Goal: Information Seeking & Learning: Learn about a topic

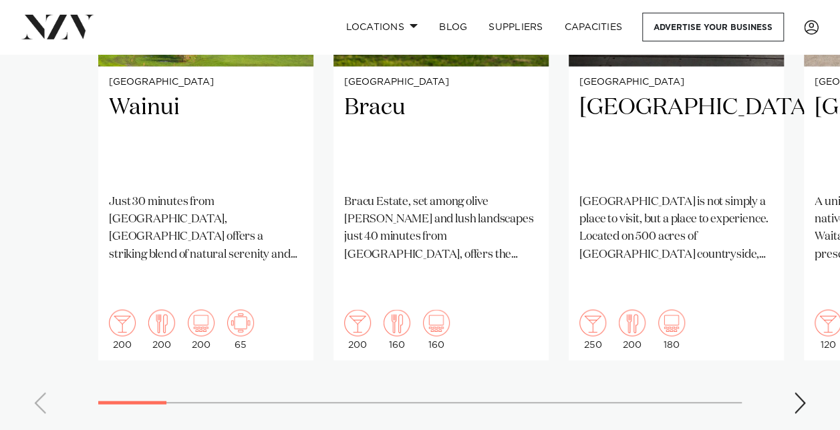
scroll to position [1240, 0]
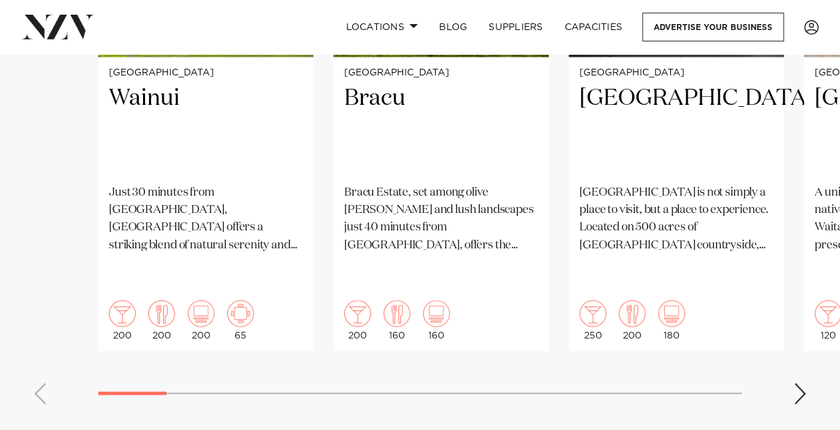
click at [792, 349] on swiper-container "Auckland Wainui Just 30 minutes from central Auckland, Wainui offers a striking…" at bounding box center [420, 91] width 840 height 647
click at [798, 383] on div "Next slide" at bounding box center [799, 393] width 13 height 21
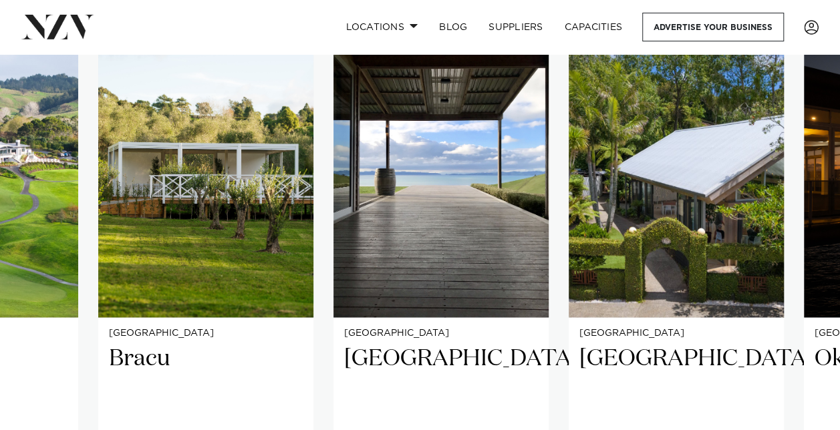
scroll to position [927, 0]
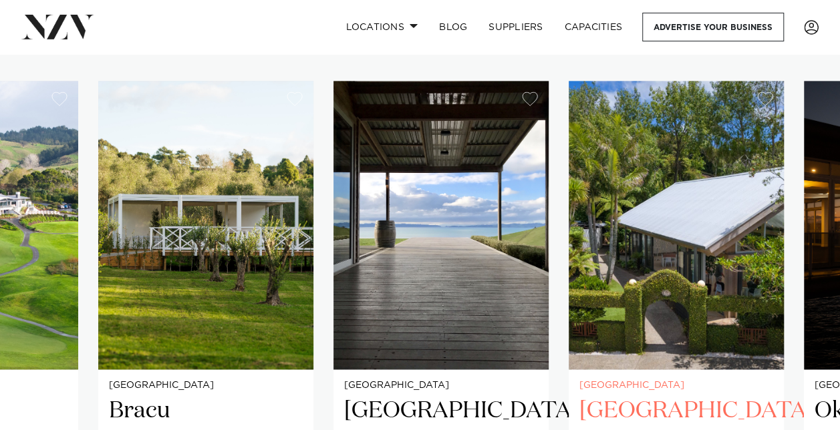
click at [656, 237] on img "4 / 26" at bounding box center [676, 225] width 215 height 289
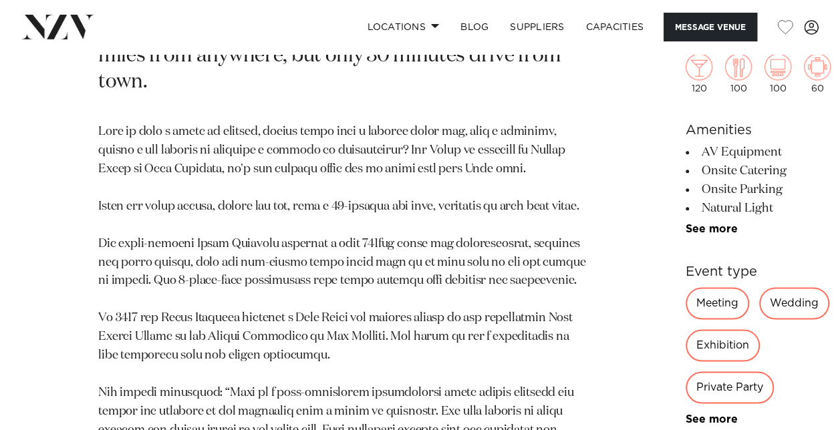
scroll to position [739, 0]
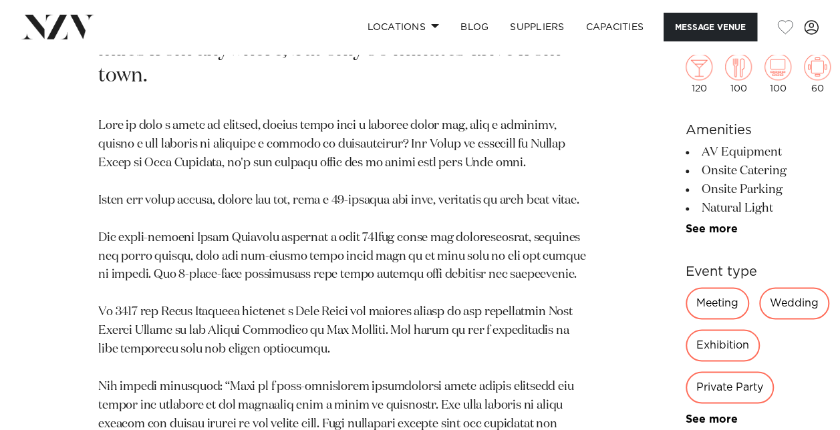
click at [686, 301] on div "Meeting" at bounding box center [717, 304] width 63 height 32
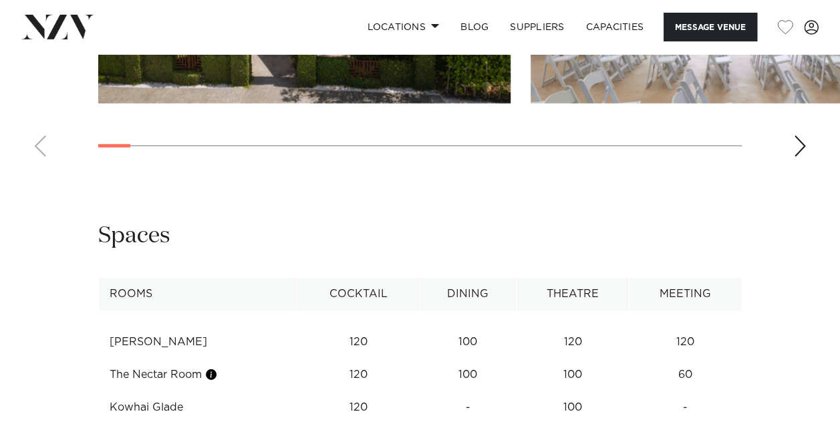
scroll to position [1879, 0]
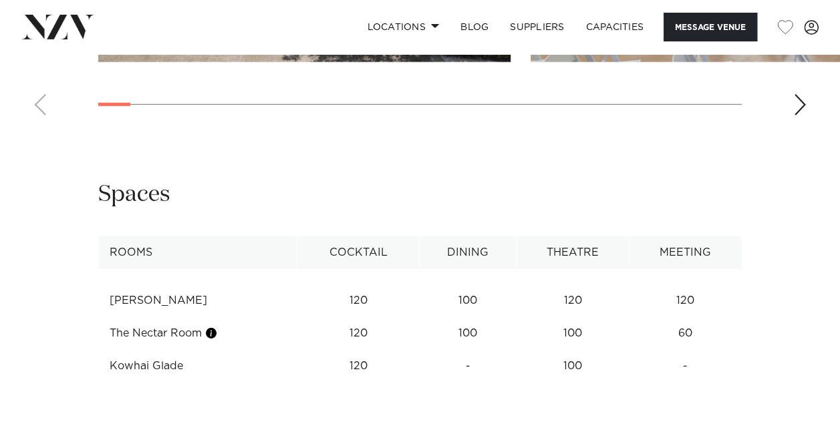
click at [800, 116] on div "Next slide" at bounding box center [799, 104] width 13 height 21
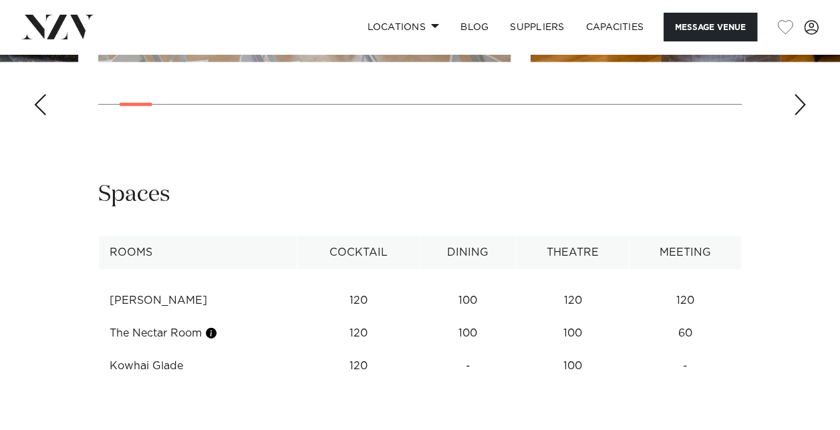
click at [800, 116] on div "Next slide" at bounding box center [799, 104] width 13 height 21
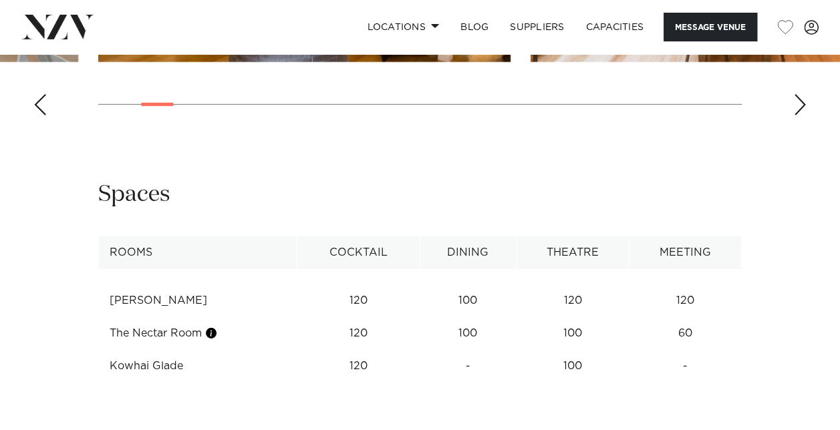
click at [800, 116] on div "Next slide" at bounding box center [799, 104] width 13 height 21
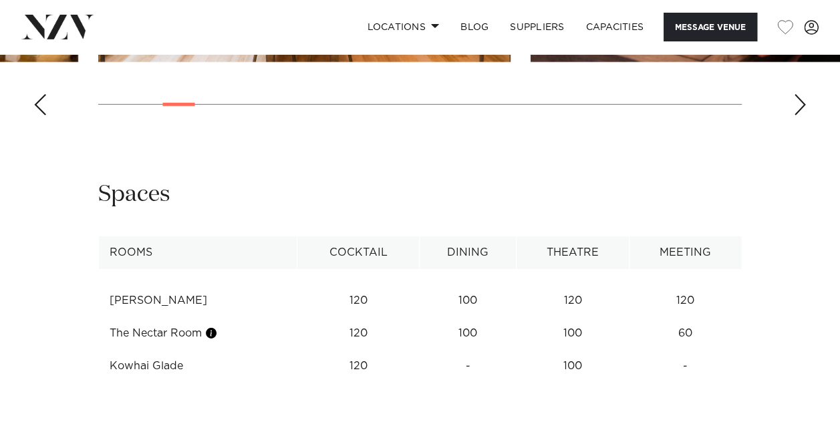
click at [800, 116] on div "Next slide" at bounding box center [799, 104] width 13 height 21
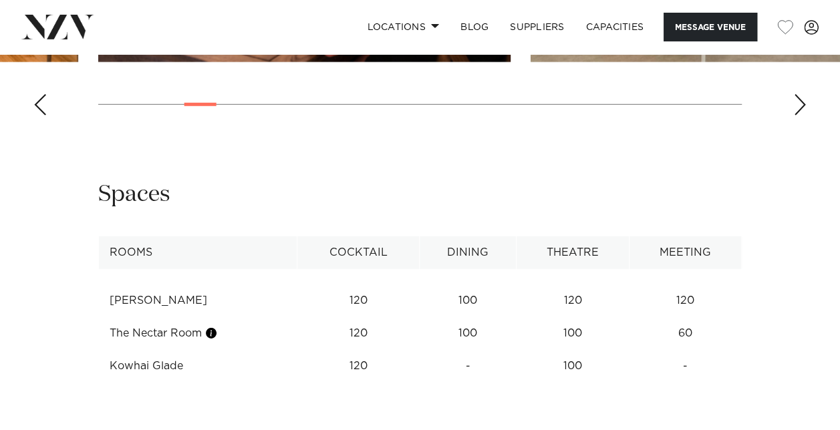
click at [800, 116] on div "Next slide" at bounding box center [799, 104] width 13 height 21
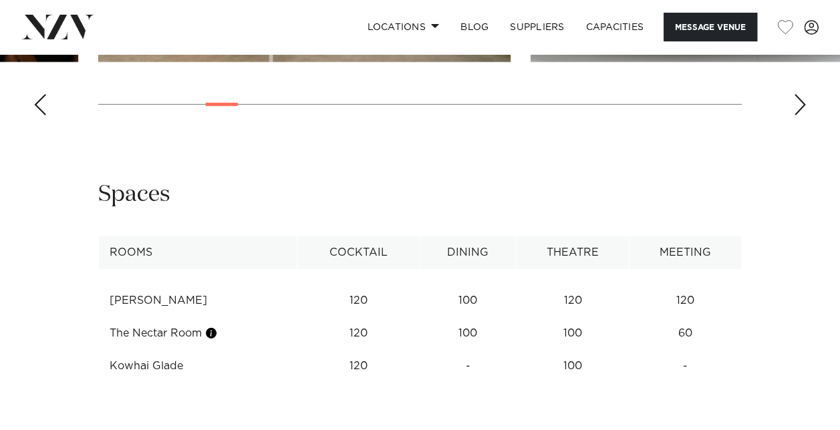
click at [800, 116] on div "Next slide" at bounding box center [799, 104] width 13 height 21
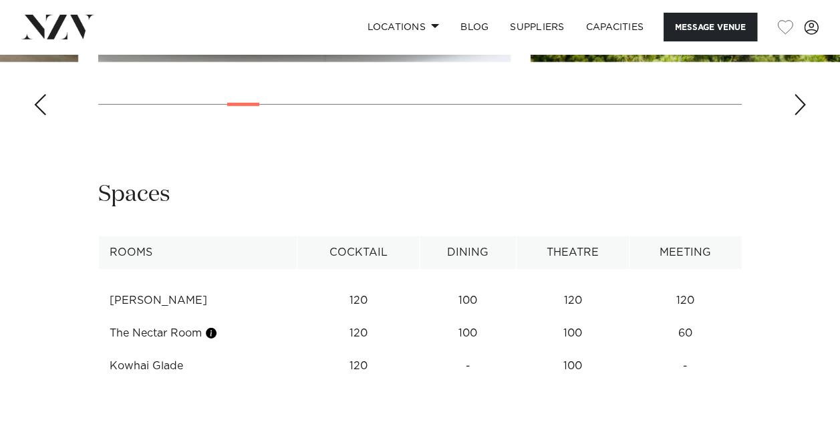
click at [800, 116] on div "Next slide" at bounding box center [799, 104] width 13 height 21
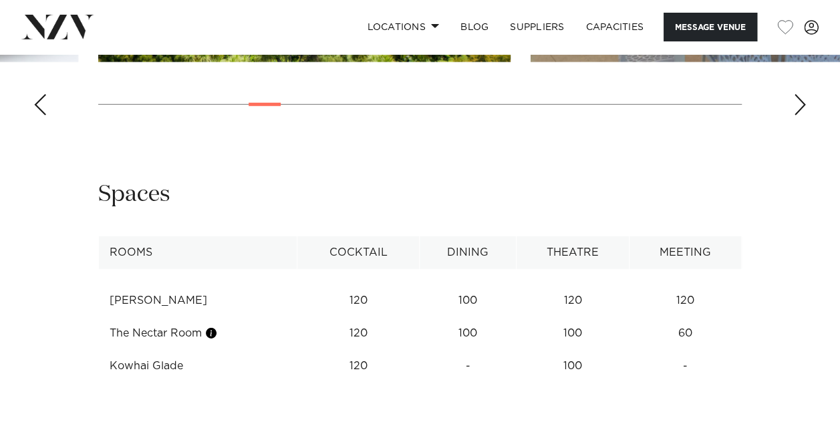
click at [800, 116] on div "Next slide" at bounding box center [799, 104] width 13 height 21
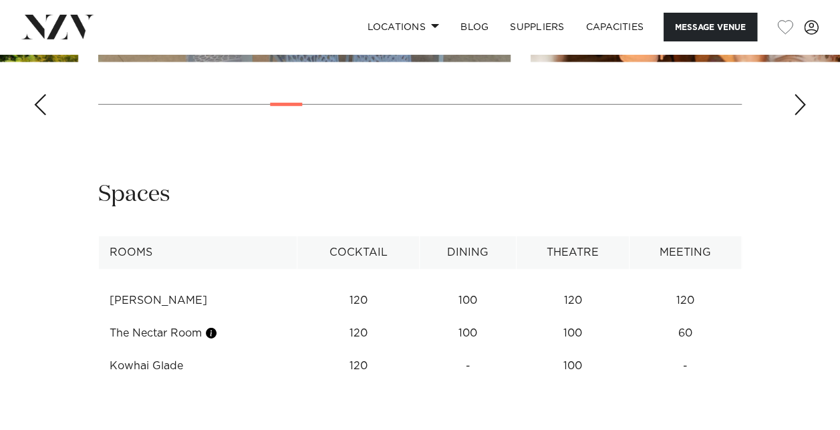
click at [800, 116] on div "Next slide" at bounding box center [799, 104] width 13 height 21
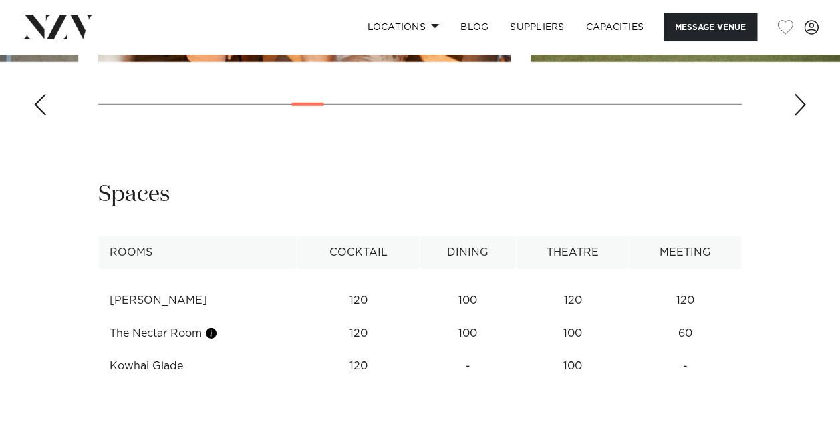
click at [800, 116] on div "Next slide" at bounding box center [799, 104] width 13 height 21
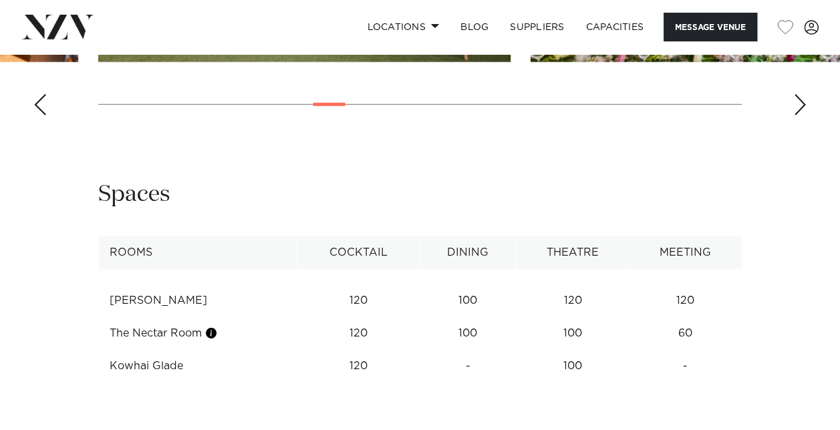
click at [800, 116] on div "Next slide" at bounding box center [799, 104] width 13 height 21
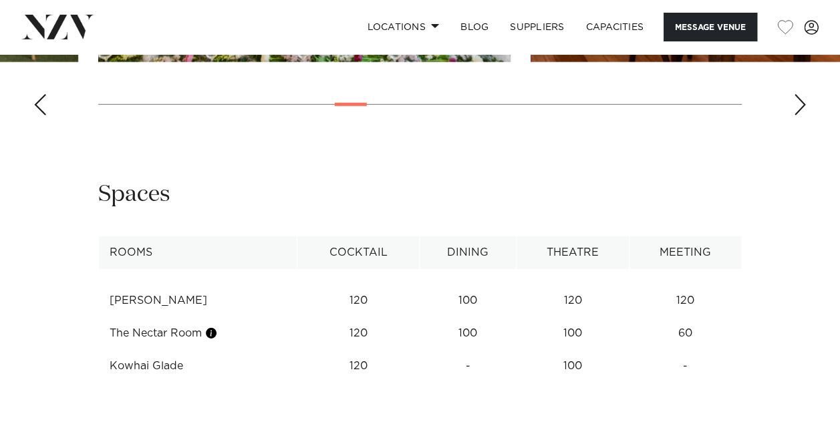
click at [800, 116] on div "Next slide" at bounding box center [799, 104] width 13 height 21
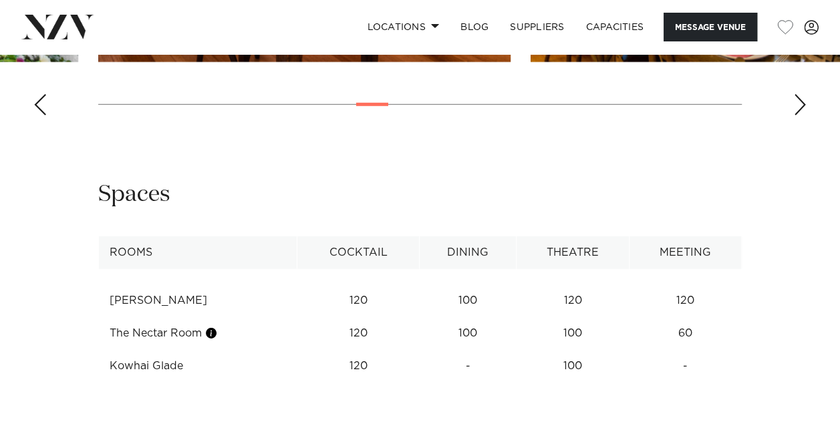
click at [800, 116] on div "Next slide" at bounding box center [799, 104] width 13 height 21
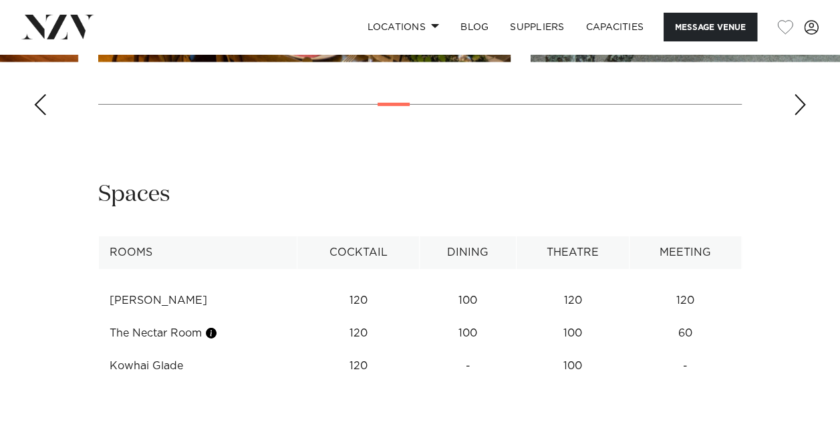
click at [800, 116] on div "Next slide" at bounding box center [799, 104] width 13 height 21
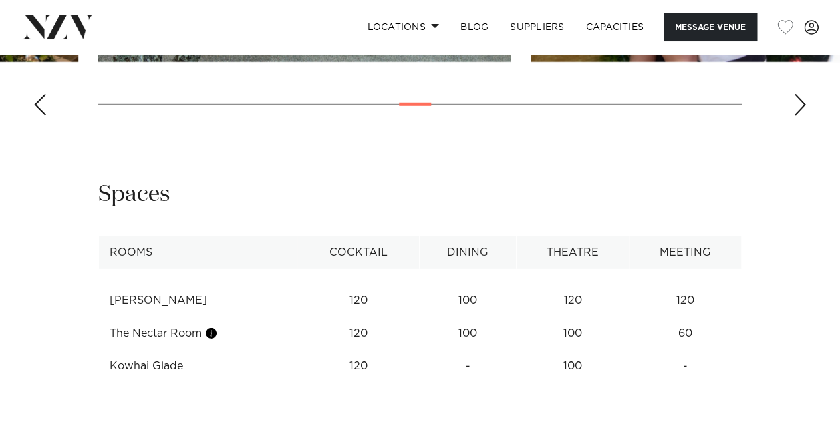
click at [800, 116] on div "Next slide" at bounding box center [799, 104] width 13 height 21
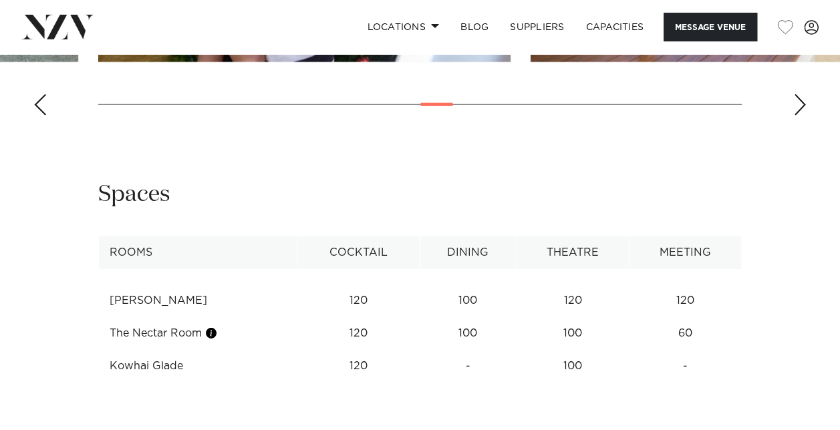
click at [800, 116] on div "Next slide" at bounding box center [799, 104] width 13 height 21
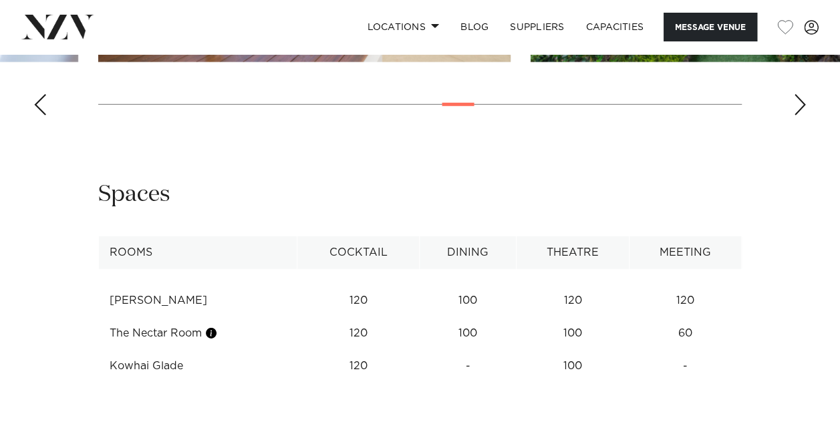
click at [800, 116] on div "Next slide" at bounding box center [799, 104] width 13 height 21
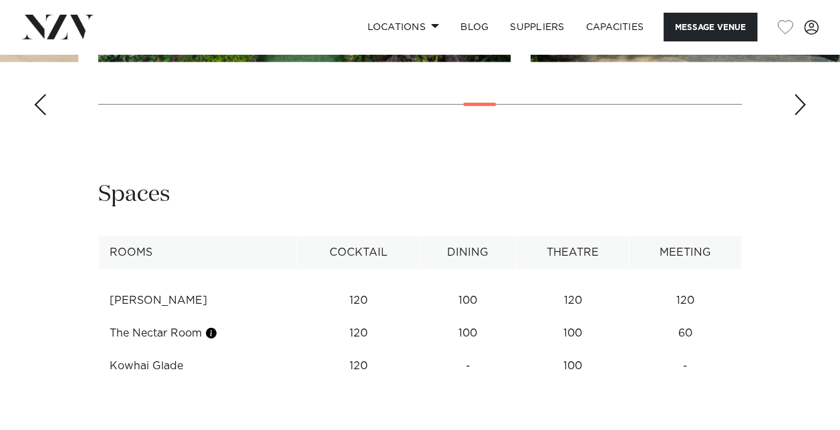
click at [800, 116] on div "Next slide" at bounding box center [799, 104] width 13 height 21
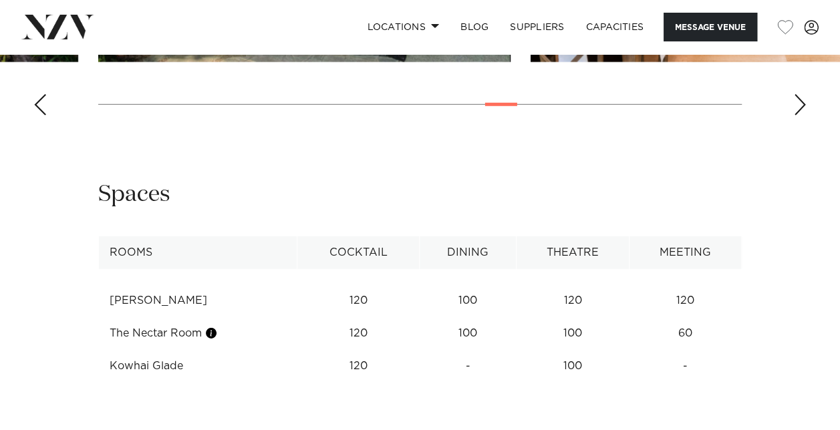
click at [800, 116] on div "Next slide" at bounding box center [799, 104] width 13 height 21
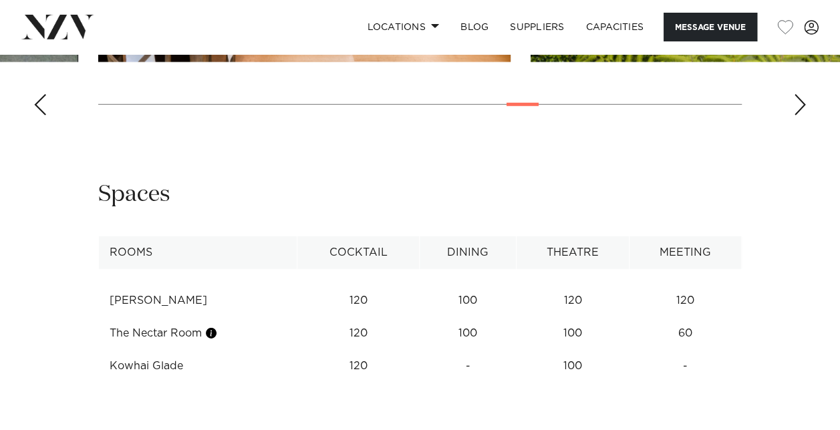
click at [800, 116] on div "Next slide" at bounding box center [799, 104] width 13 height 21
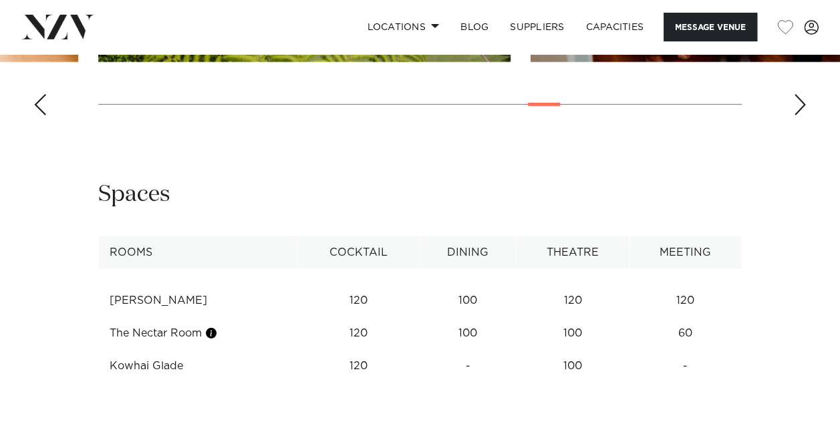
click at [800, 116] on div "Next slide" at bounding box center [799, 104] width 13 height 21
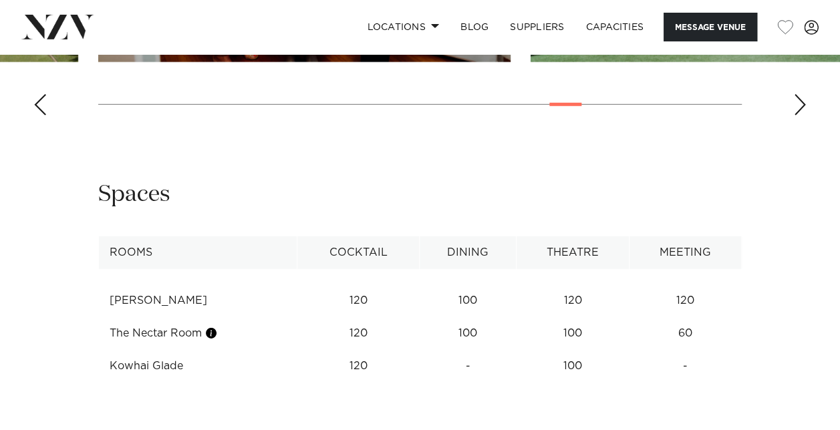
click at [800, 116] on div "Next slide" at bounding box center [799, 104] width 13 height 21
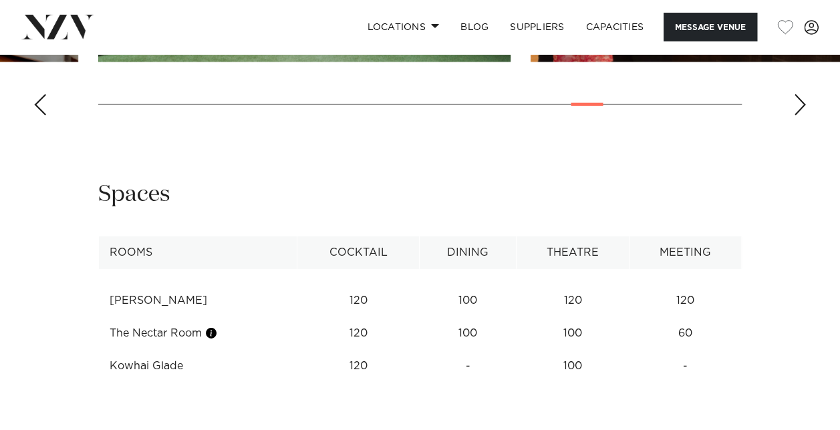
click at [800, 116] on div "Next slide" at bounding box center [799, 104] width 13 height 21
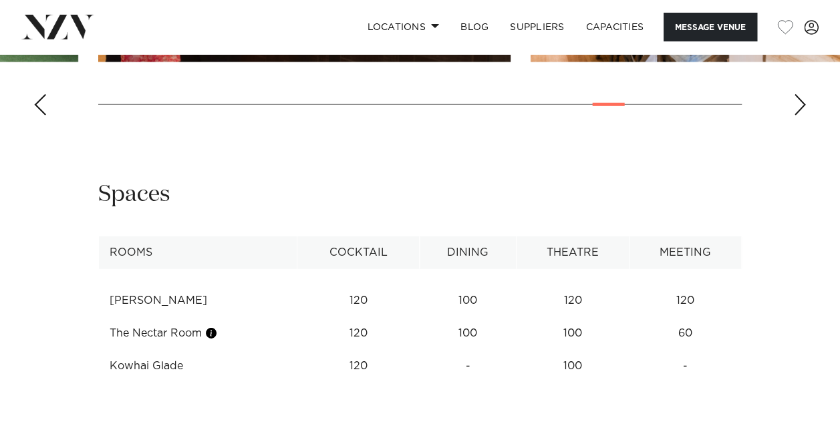
click at [800, 116] on div "Next slide" at bounding box center [799, 104] width 13 height 21
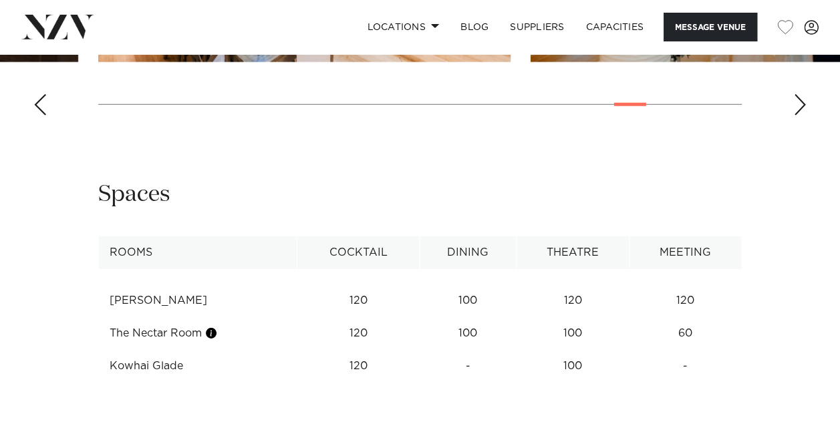
click at [800, 116] on div "Next slide" at bounding box center [799, 104] width 13 height 21
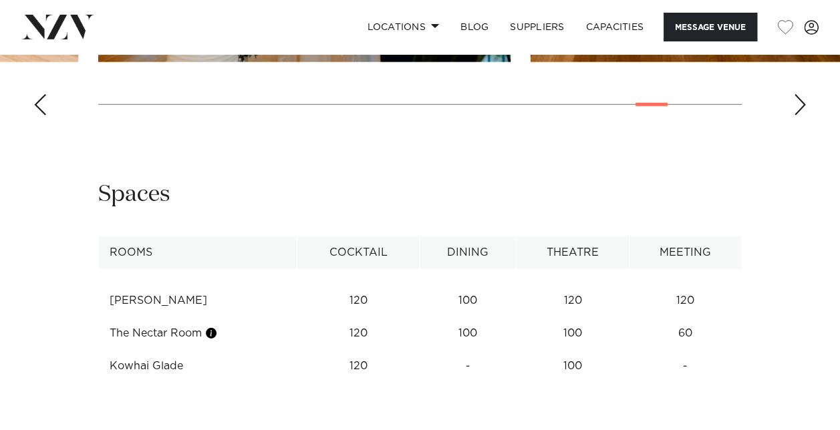
click at [800, 116] on div "Next slide" at bounding box center [799, 104] width 13 height 21
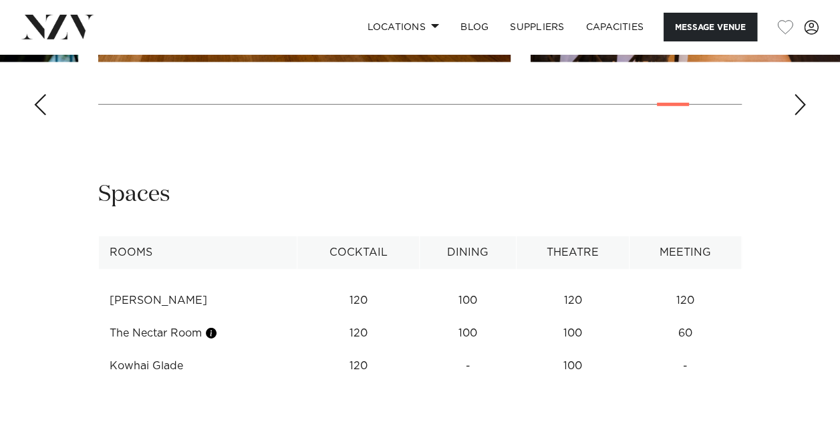
click at [800, 116] on div "Next slide" at bounding box center [799, 104] width 13 height 21
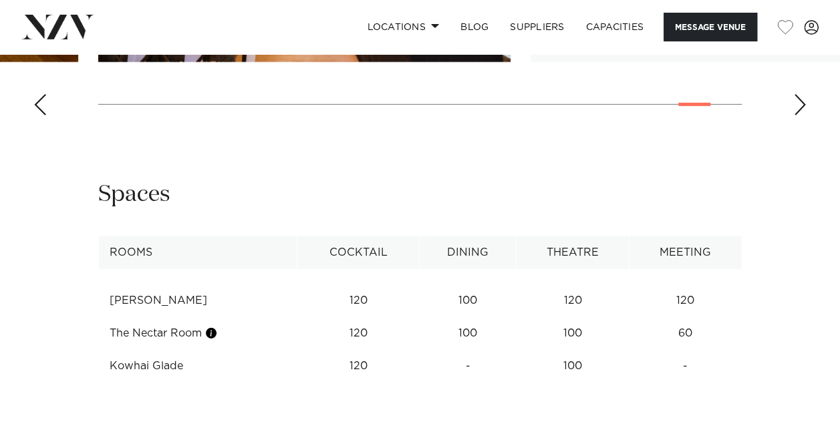
click at [800, 116] on div "Next slide" at bounding box center [799, 104] width 13 height 21
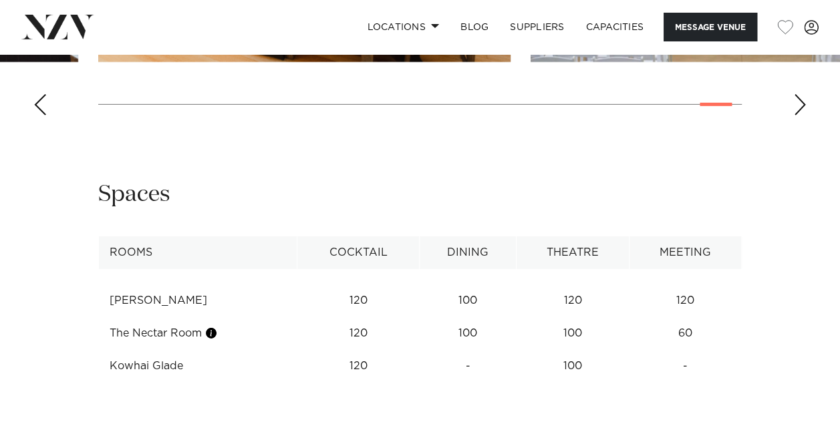
click at [800, 116] on div "Next slide" at bounding box center [799, 104] width 13 height 21
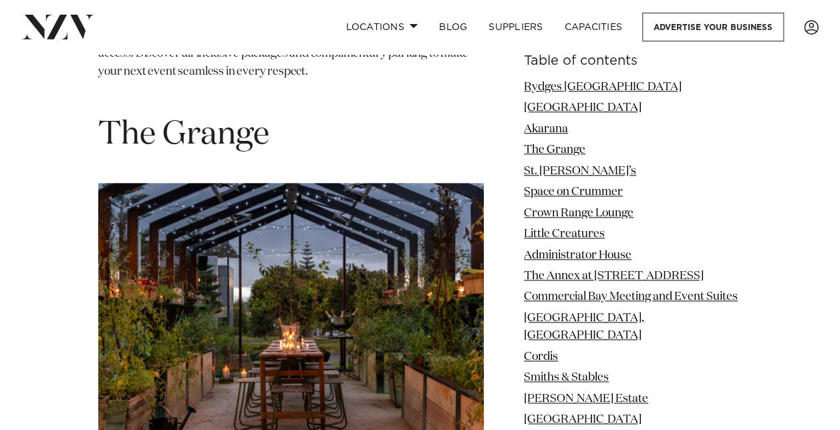
scroll to position [3109, 0]
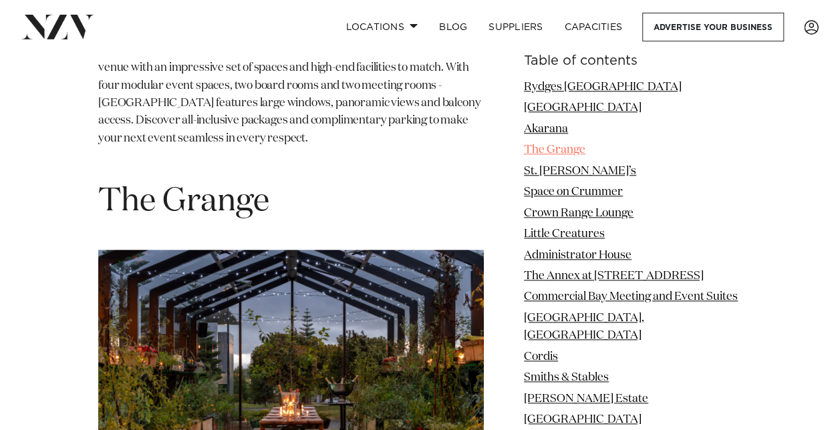
click at [581, 146] on link "The Grange" at bounding box center [554, 149] width 61 height 11
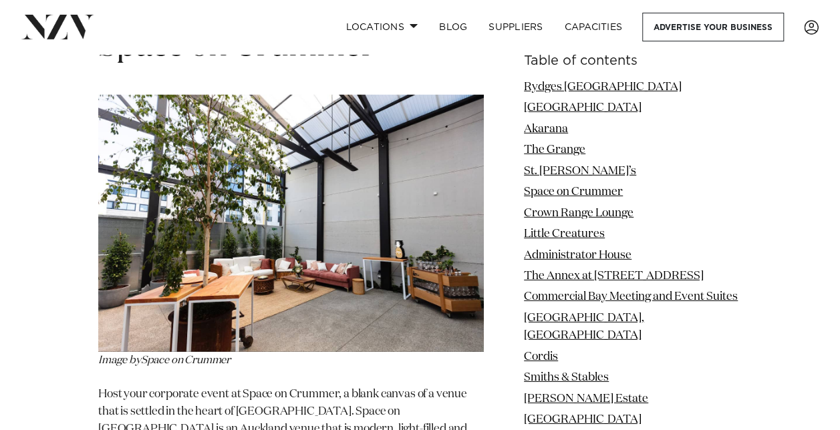
scroll to position [4430, 0]
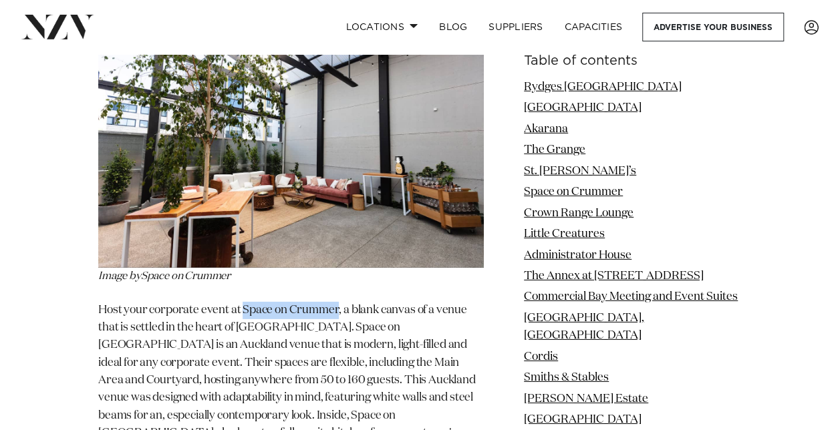
drag, startPoint x: 243, startPoint y: 220, endPoint x: 338, endPoint y: 226, distance: 95.7
click at [338, 305] on span "Host your corporate event at Space on Crummer, a blank canvas of a venue that i…" at bounding box center [288, 390] width 381 height 170
drag, startPoint x: 338, startPoint y: 226, endPoint x: 328, endPoint y: 226, distance: 10.0
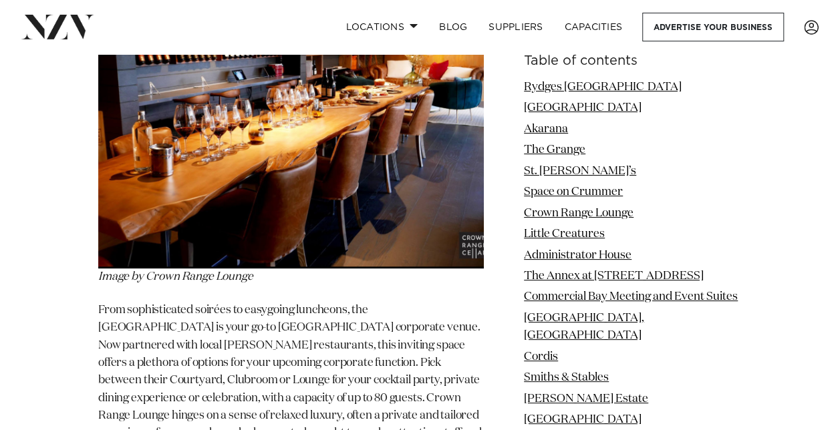
scroll to position [5098, 0]
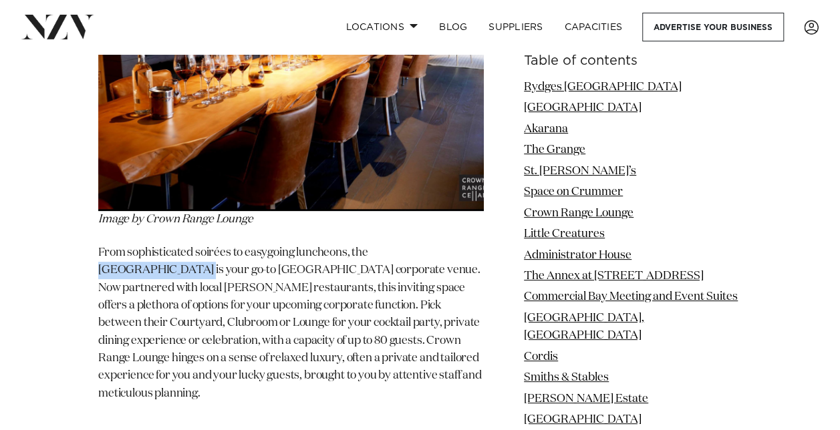
drag, startPoint x: 374, startPoint y: 153, endPoint x: 480, endPoint y: 152, distance: 106.2
click at [480, 247] on span "From sophisticated soirées to easygoing luncheons, the Crown Range Lounge is yo…" at bounding box center [290, 323] width 384 height 152
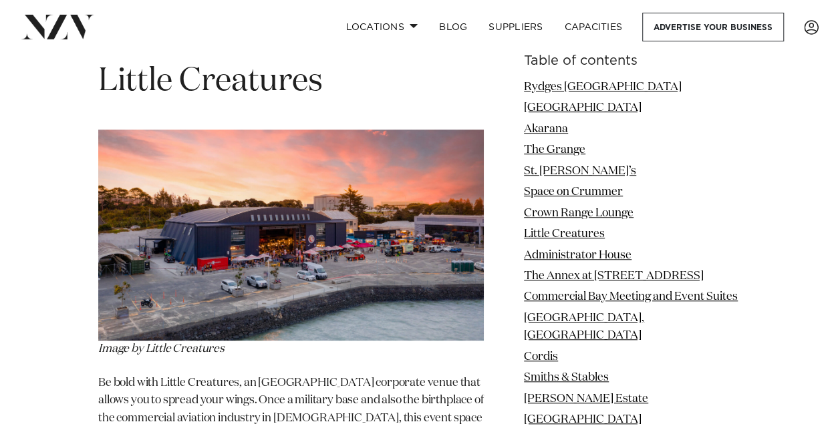
scroll to position [5365, 0]
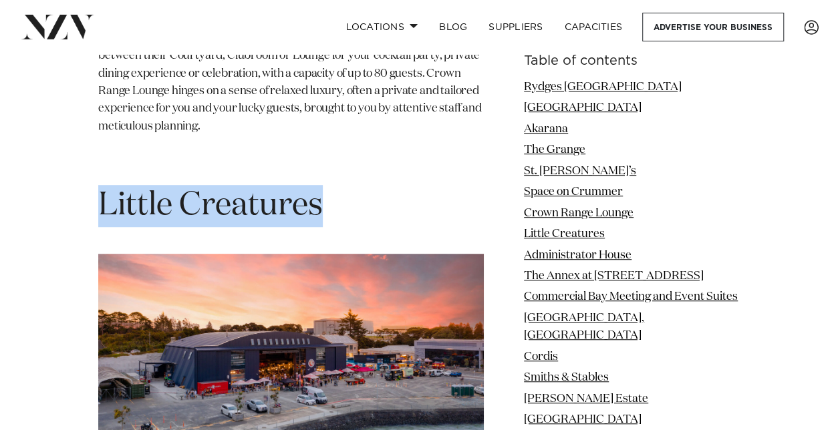
drag, startPoint x: 100, startPoint y: 84, endPoint x: 320, endPoint y: 85, distance: 220.5
click at [320, 190] on span "Little Creatures" at bounding box center [210, 206] width 224 height 32
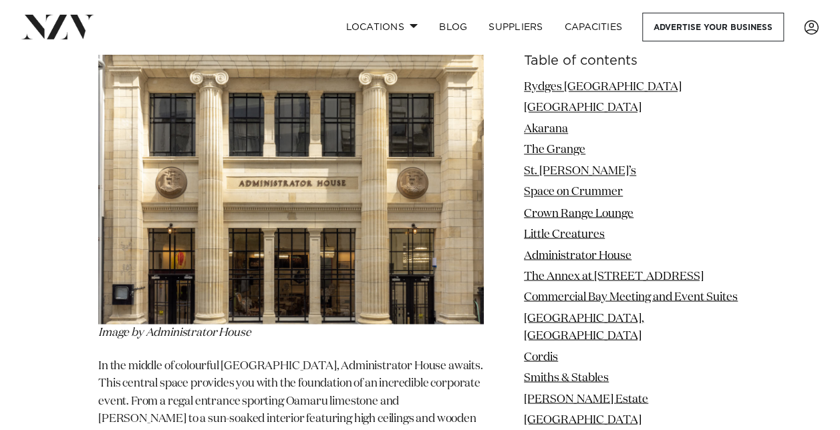
scroll to position [6167, 0]
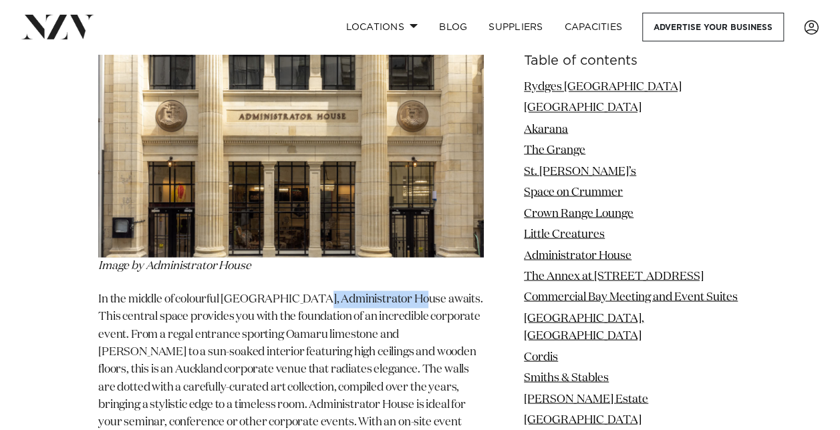
drag, startPoint x: 303, startPoint y: 184, endPoint x: 385, endPoint y: 176, distance: 81.9
drag, startPoint x: 385, startPoint y: 176, endPoint x: 299, endPoint y: 186, distance: 86.7
click at [299, 291] on p "In the middle of colourful Auckland City, Administrator House awaits. This cent…" at bounding box center [291, 388] width 386 height 194
drag, startPoint x: 299, startPoint y: 186, endPoint x: 402, endPoint y: 186, distance: 103.6
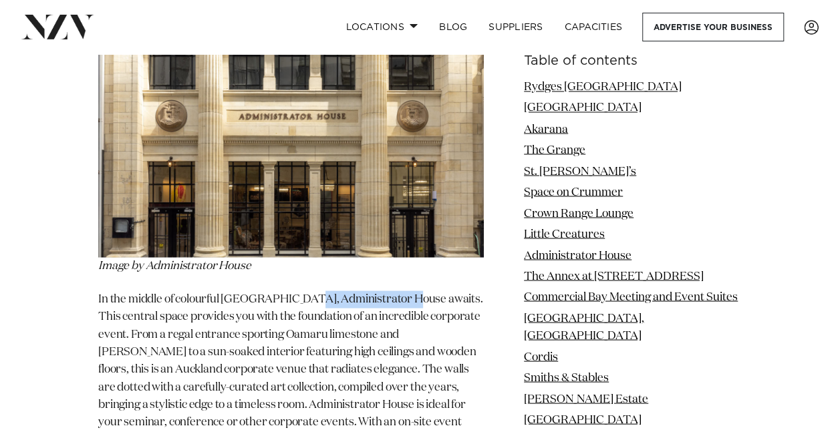
click at [402, 291] on p "In the middle of colourful Auckland City, Administrator House awaits. This cent…" at bounding box center [291, 388] width 386 height 194
drag, startPoint x: 402, startPoint y: 186, endPoint x: 396, endPoint y: 184, distance: 6.8
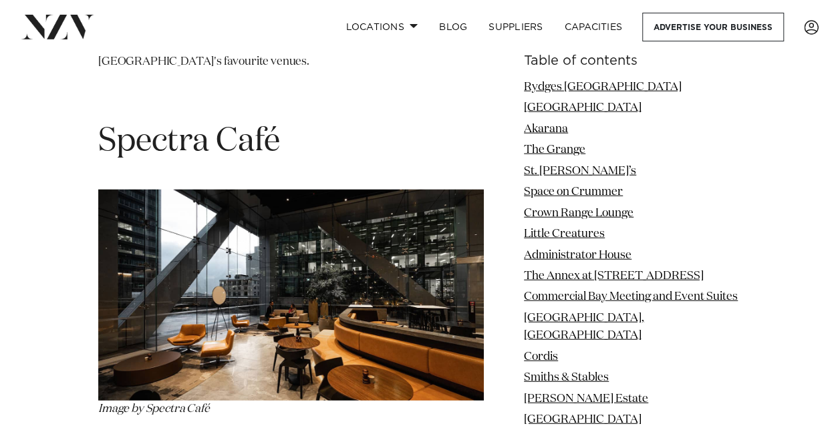
scroll to position [14118, 0]
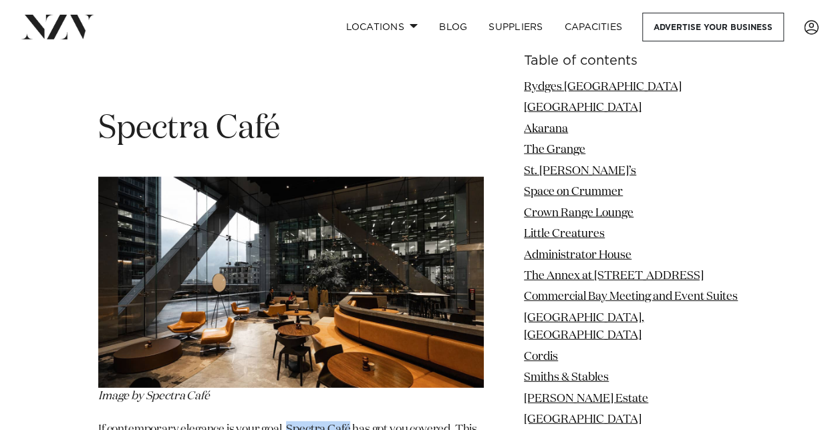
drag, startPoint x: 287, startPoint y: 167, endPoint x: 351, endPoint y: 166, distance: 63.5
drag, startPoint x: 350, startPoint y: 166, endPoint x: 342, endPoint y: 166, distance: 8.0
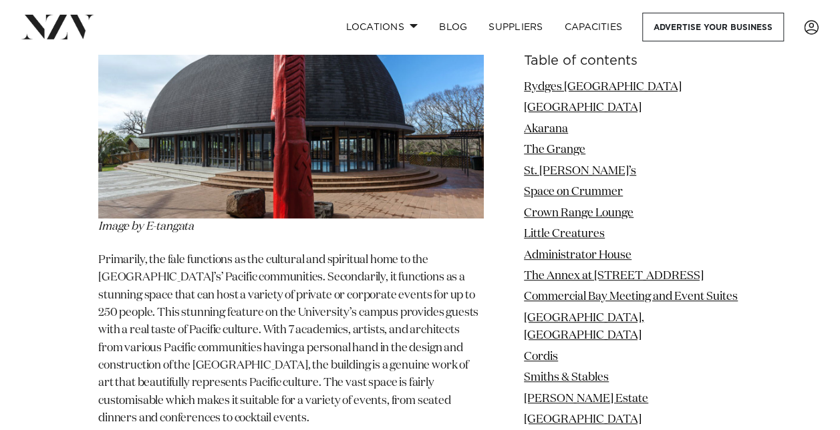
scroll to position [20465, 0]
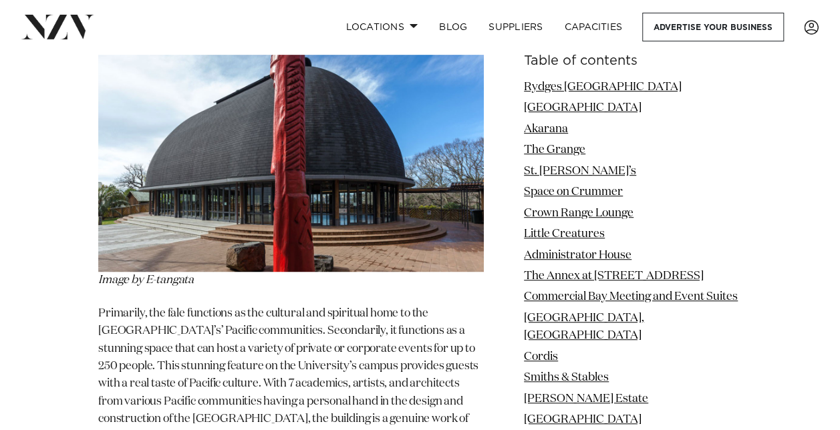
drag, startPoint x: 101, startPoint y: 185, endPoint x: 239, endPoint y: 191, distance: 137.8
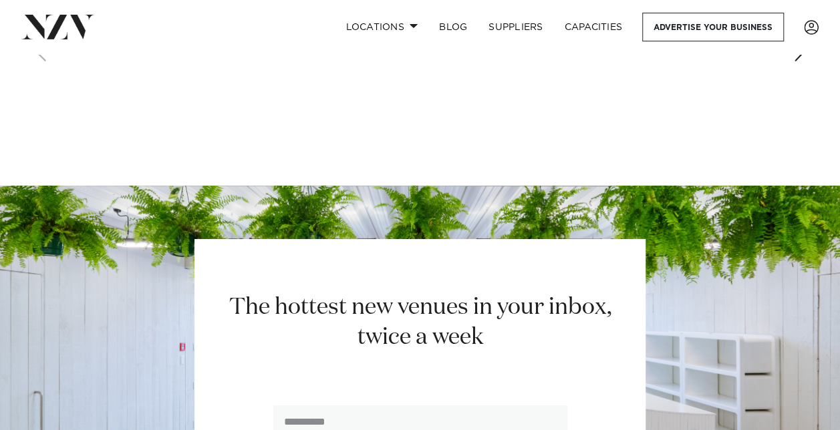
scroll to position [22708, 0]
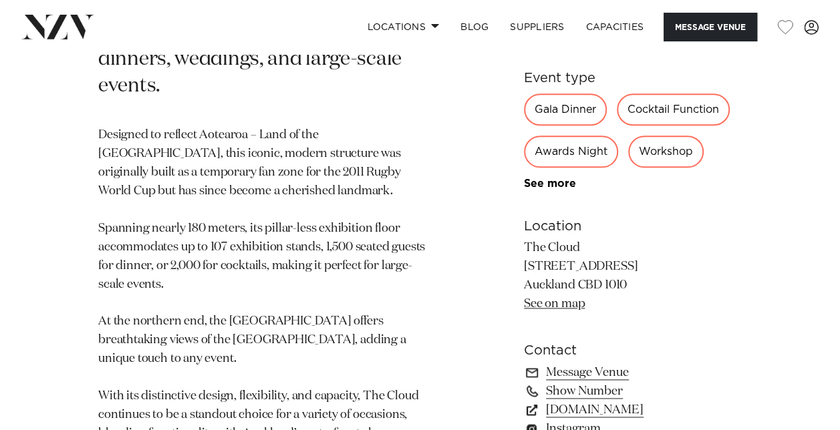
scroll to position [735, 0]
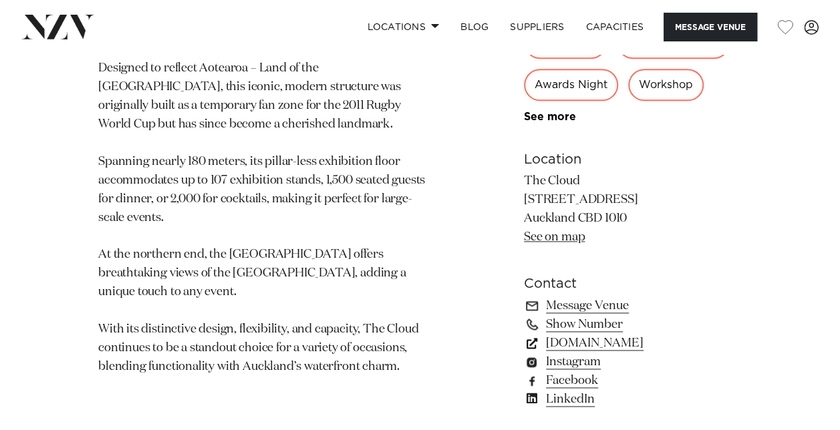
click at [637, 345] on link "[DOMAIN_NAME]" at bounding box center [633, 343] width 218 height 19
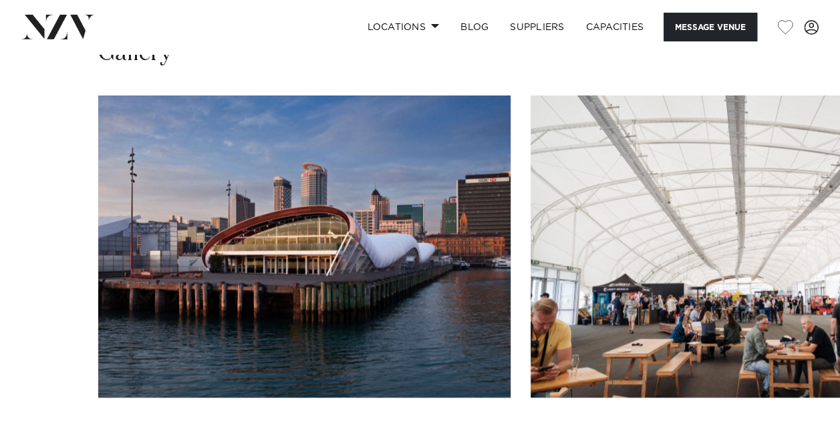
scroll to position [1269, 0]
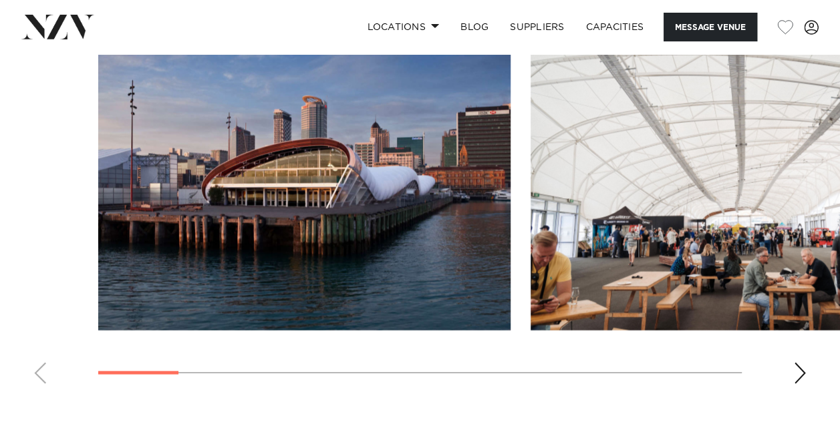
click at [808, 370] on swiper-container at bounding box center [420, 211] width 840 height 367
click at [798, 368] on div "Next slide" at bounding box center [799, 373] width 13 height 21
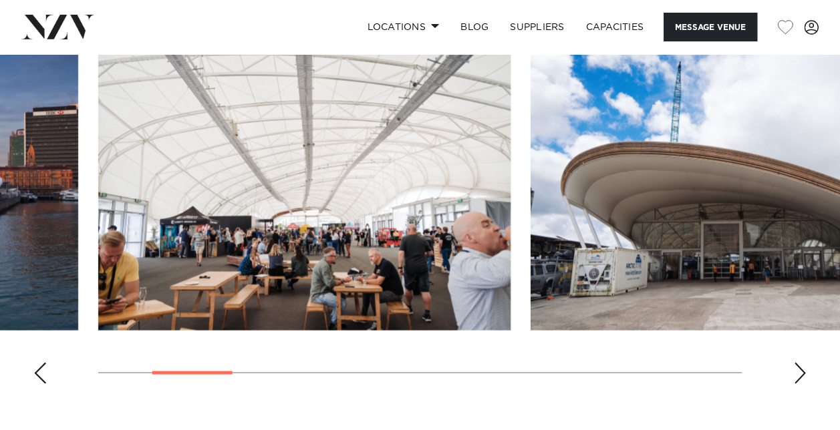
click at [798, 365] on div "Next slide" at bounding box center [799, 373] width 13 height 21
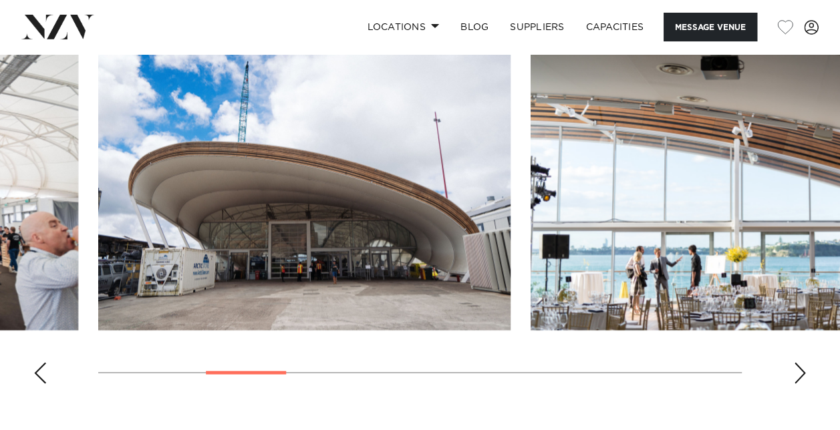
click at [798, 365] on div "Next slide" at bounding box center [799, 373] width 13 height 21
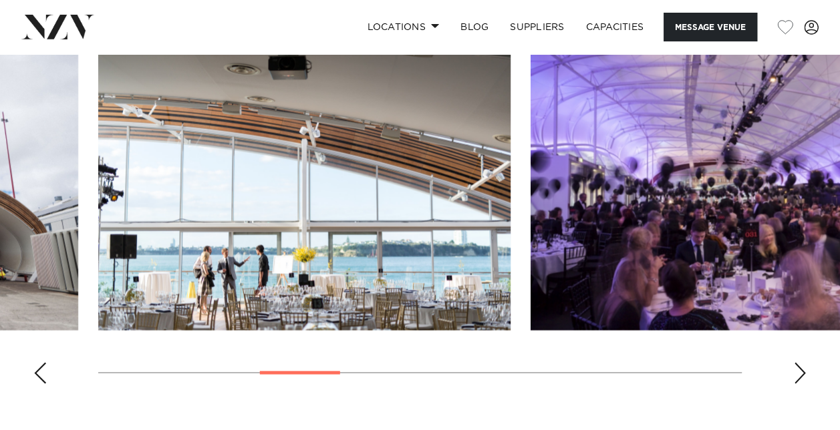
click at [798, 365] on div "Next slide" at bounding box center [799, 373] width 13 height 21
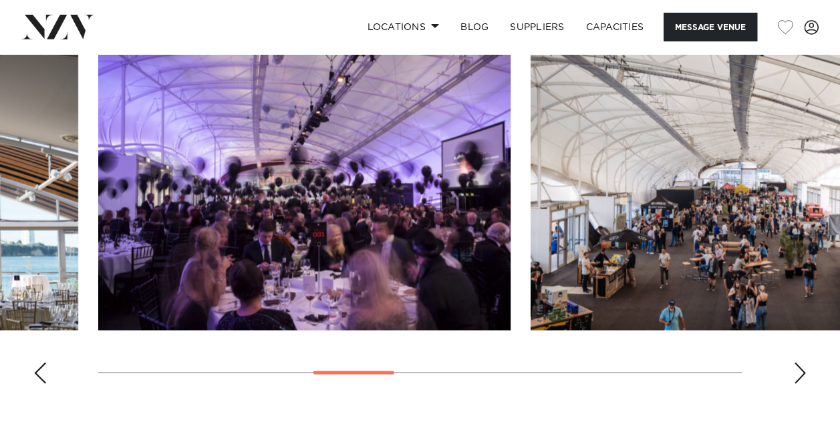
click at [798, 365] on div "Next slide" at bounding box center [799, 373] width 13 height 21
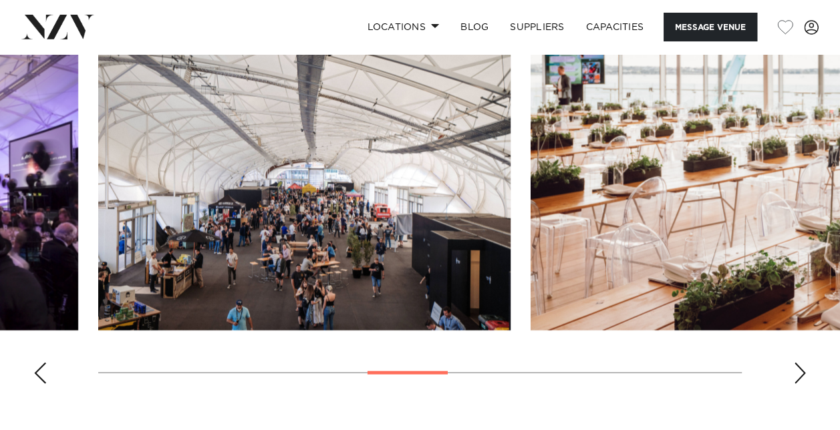
click at [798, 365] on div "Next slide" at bounding box center [799, 373] width 13 height 21
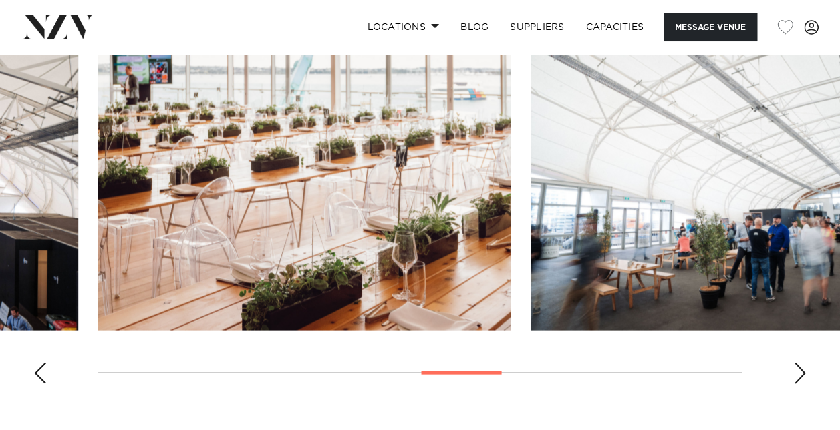
click at [798, 365] on div "Next slide" at bounding box center [799, 373] width 13 height 21
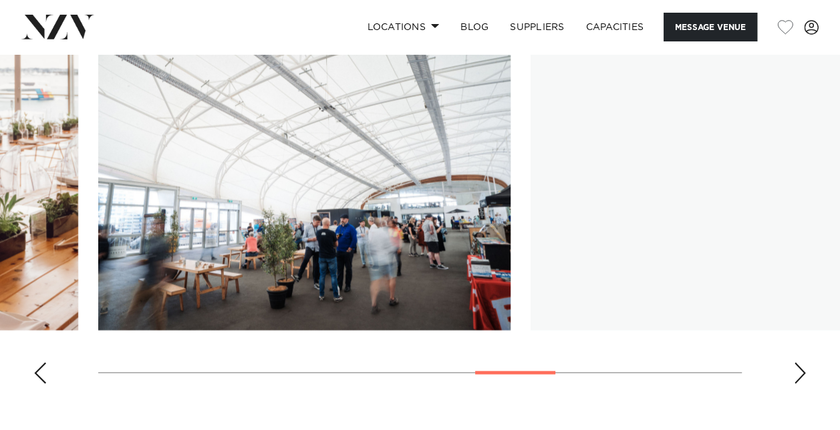
click at [798, 365] on div "Next slide" at bounding box center [799, 373] width 13 height 21
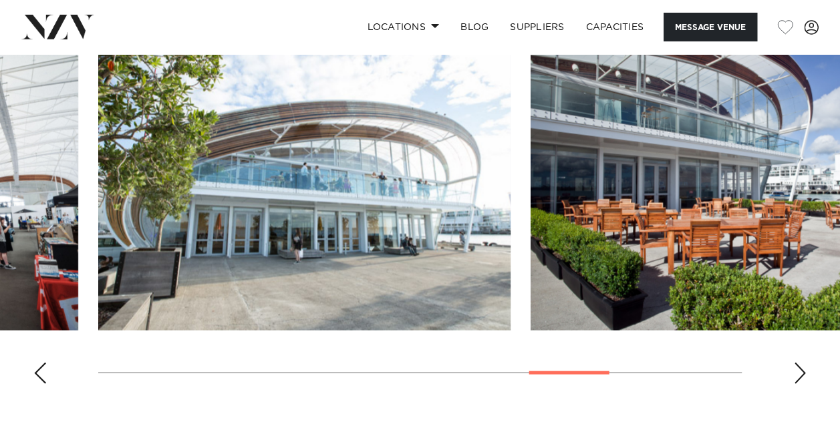
click at [798, 365] on div "Next slide" at bounding box center [799, 373] width 13 height 21
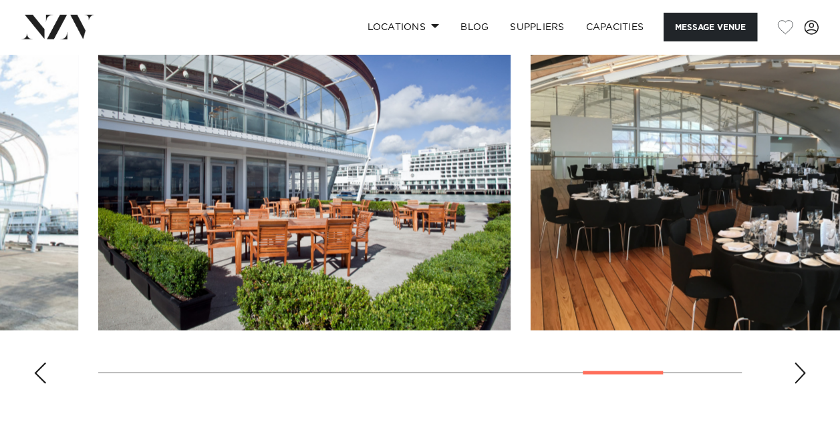
click at [798, 365] on div "Next slide" at bounding box center [799, 373] width 13 height 21
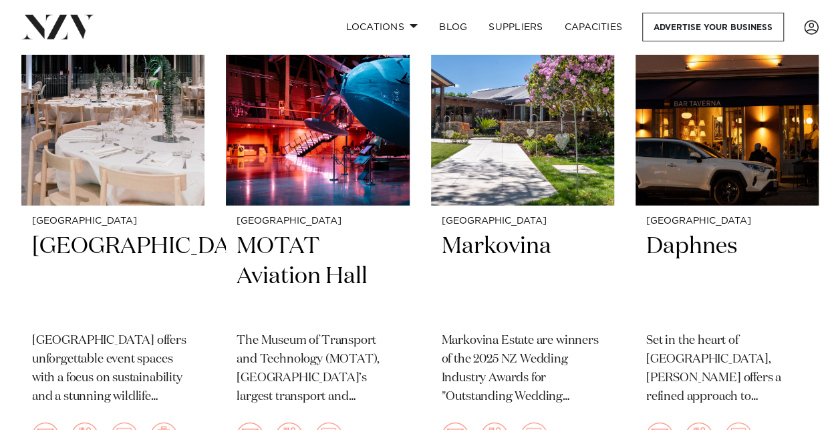
scroll to position [11960, 0]
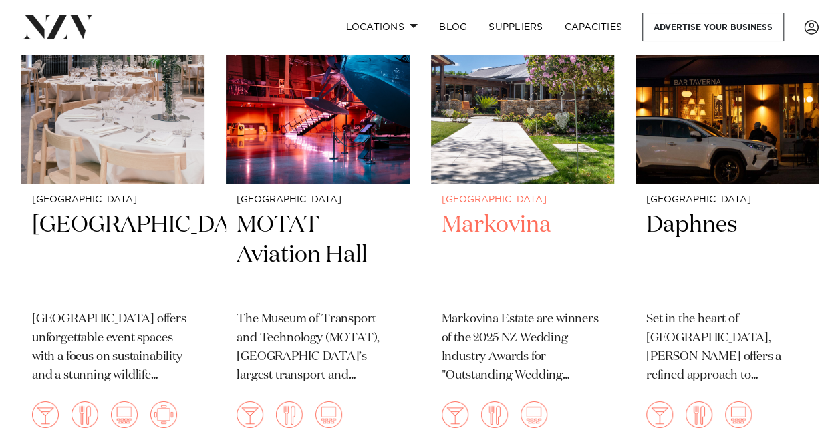
click at [481, 231] on h2 "Markovina" at bounding box center [523, 255] width 162 height 90
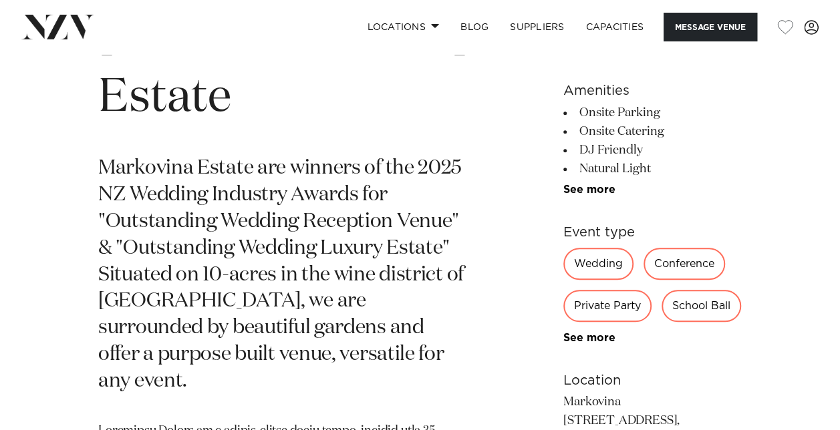
scroll to position [535, 0]
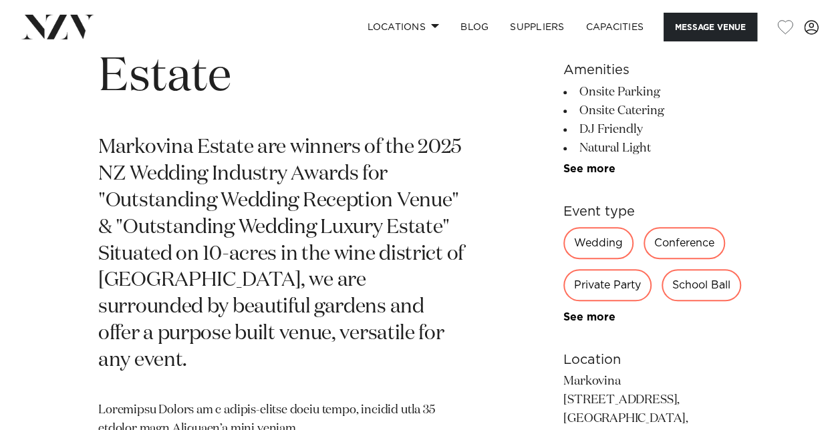
click at [643, 259] on div "Conference" at bounding box center [684, 243] width 82 height 32
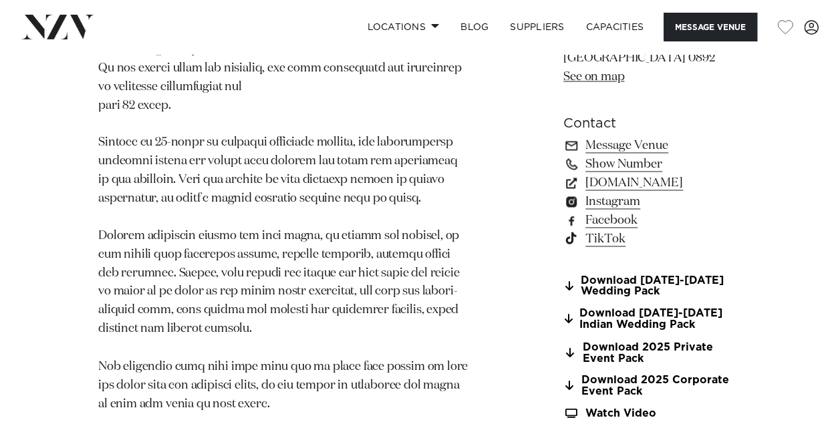
scroll to position [935, 0]
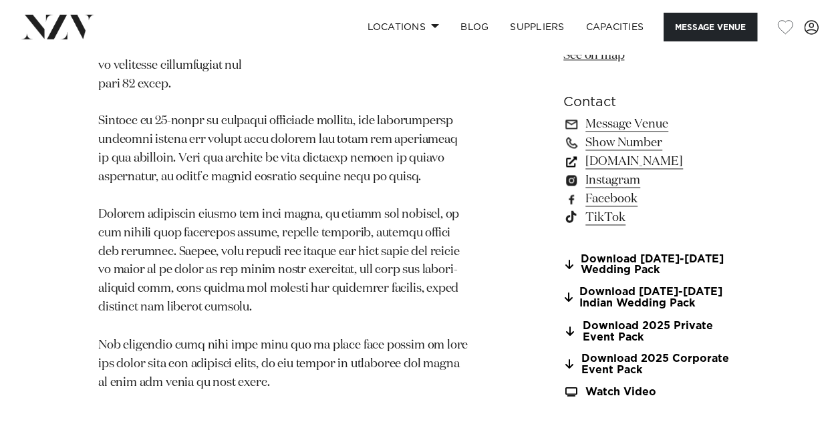
click at [605, 171] on link "[DOMAIN_NAME]" at bounding box center [652, 161] width 178 height 19
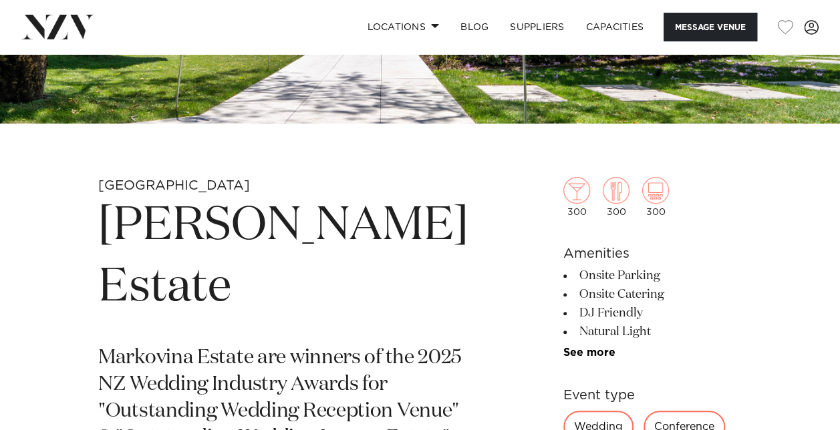
scroll to position [468, 0]
